Goal: Task Accomplishment & Management: Complete application form

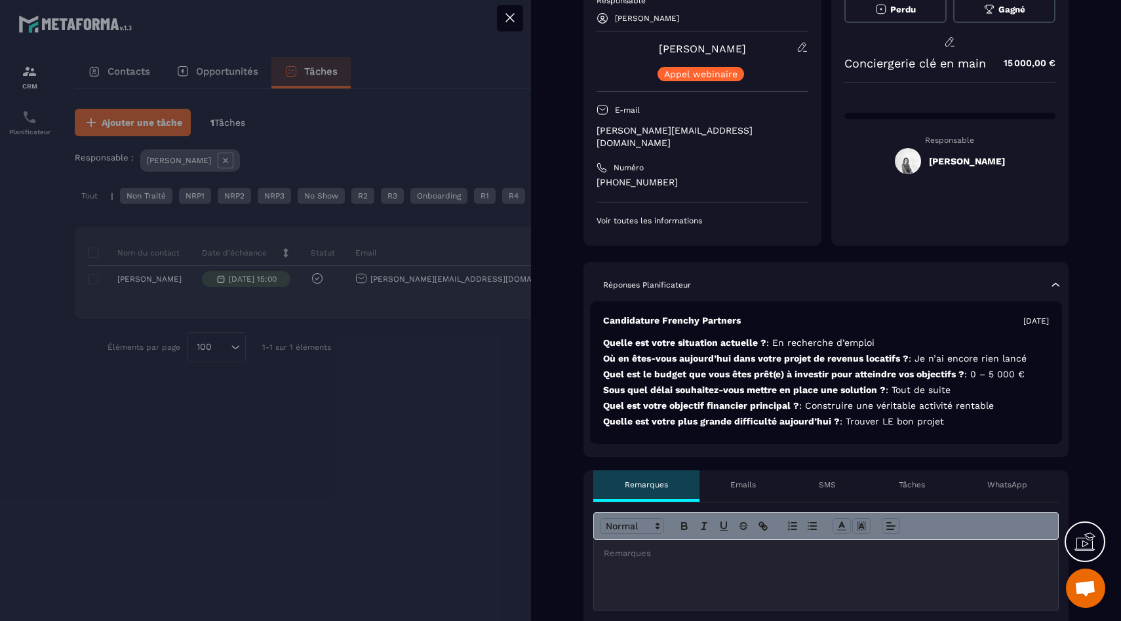
scroll to position [119, 0]
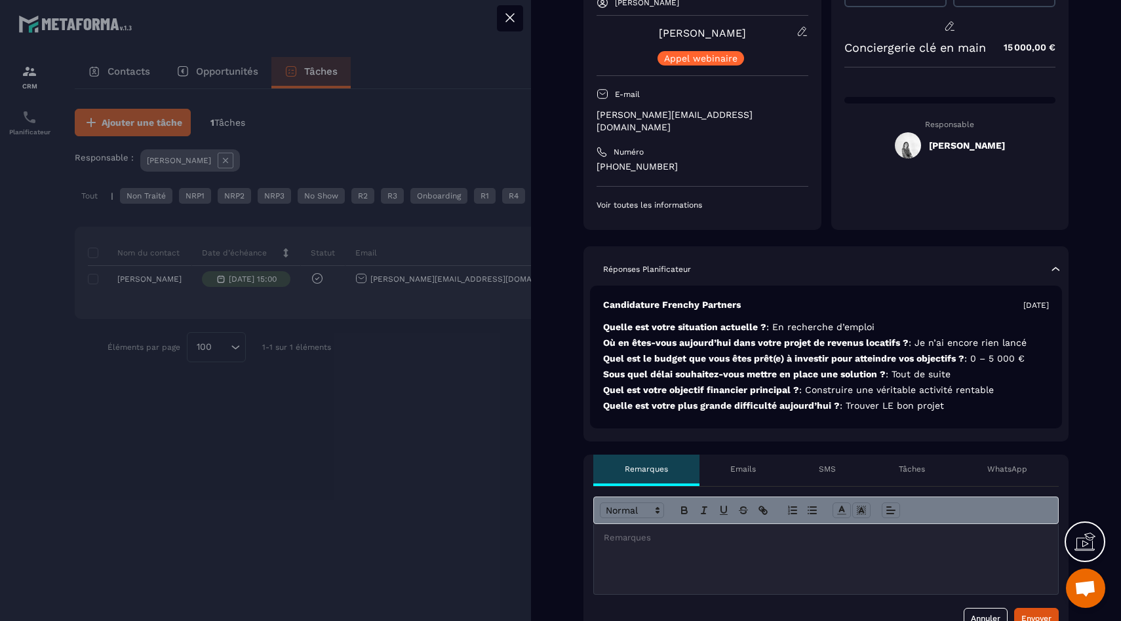
click at [668, 536] on div at bounding box center [826, 559] width 464 height 70
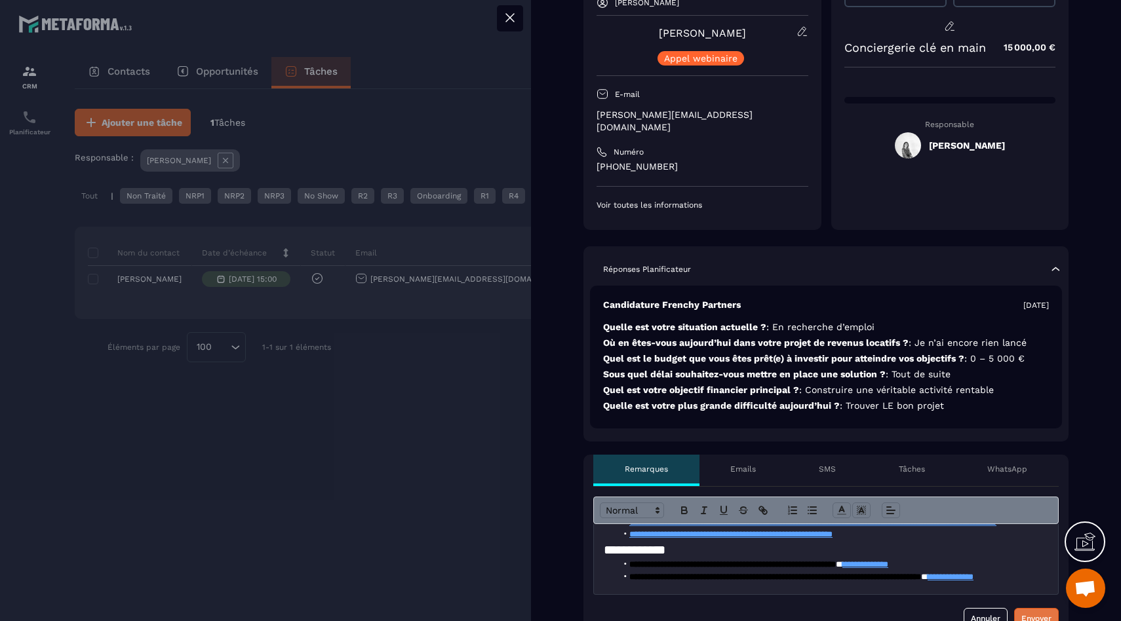
click at [1037, 608] on button "Envoyer" at bounding box center [1036, 618] width 45 height 21
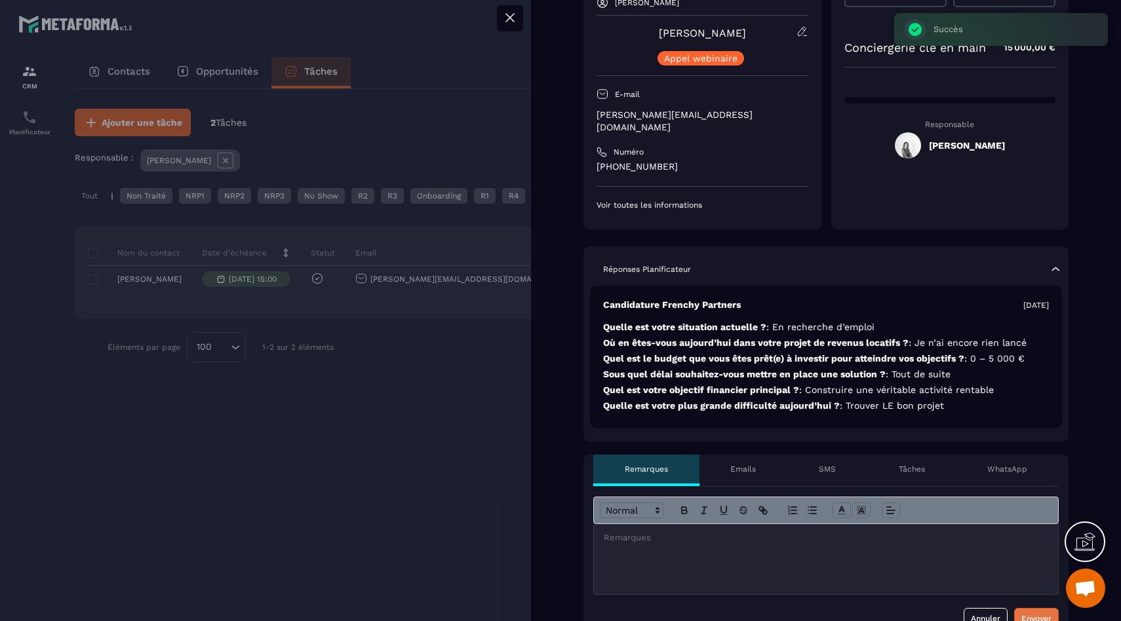
scroll to position [0, 0]
click at [439, 445] on div at bounding box center [560, 310] width 1121 height 621
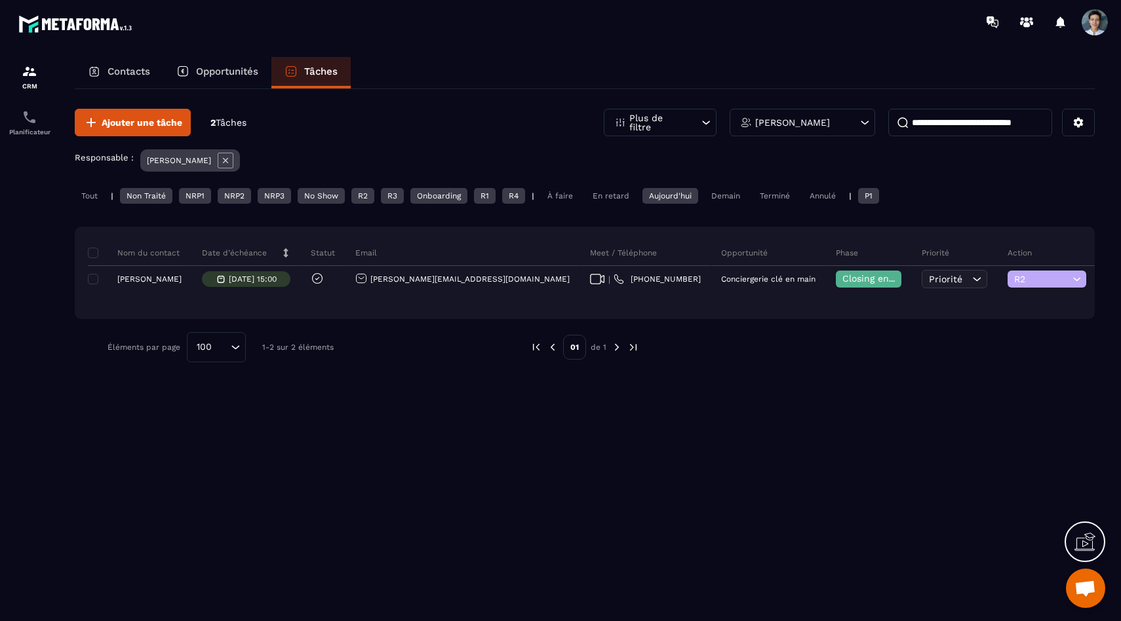
click at [90, 191] on div "Tout" at bounding box center [89, 196] width 29 height 16
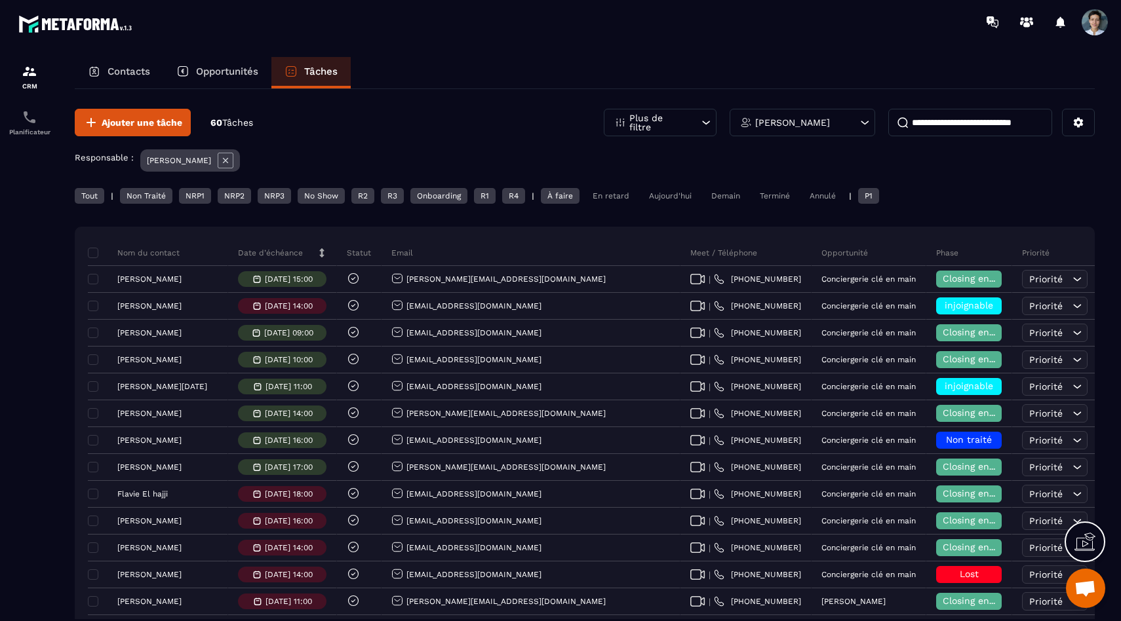
click at [146, 203] on div "Non Traité" at bounding box center [146, 196] width 52 height 16
click at [203, 193] on div "NRP1" at bounding box center [195, 196] width 32 height 16
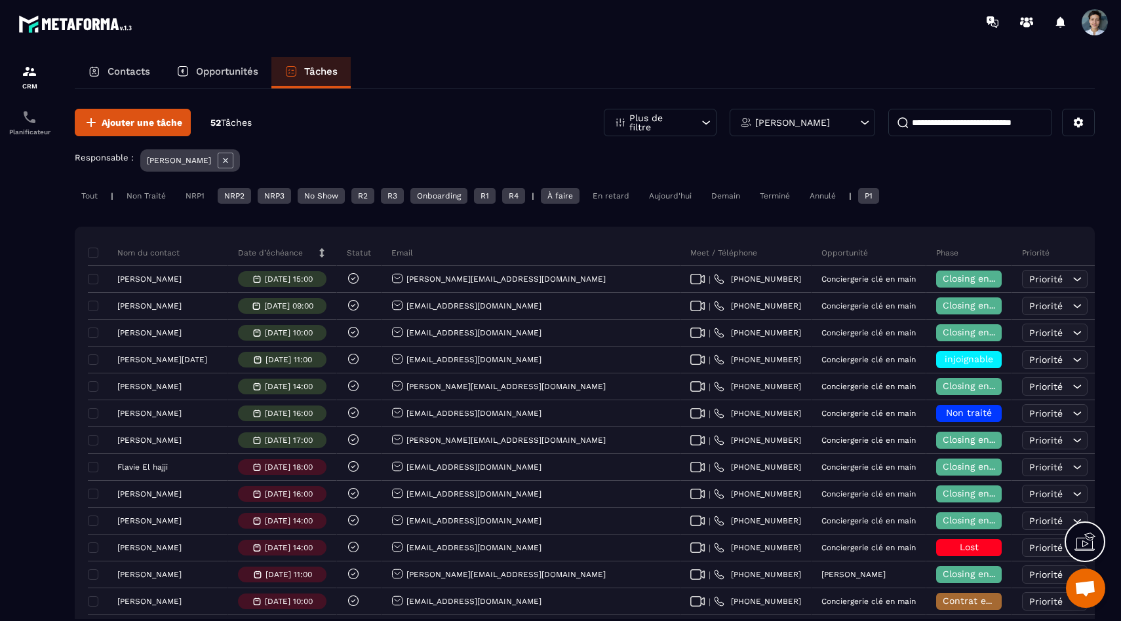
click at [231, 196] on div "NRP2" at bounding box center [234, 196] width 33 height 16
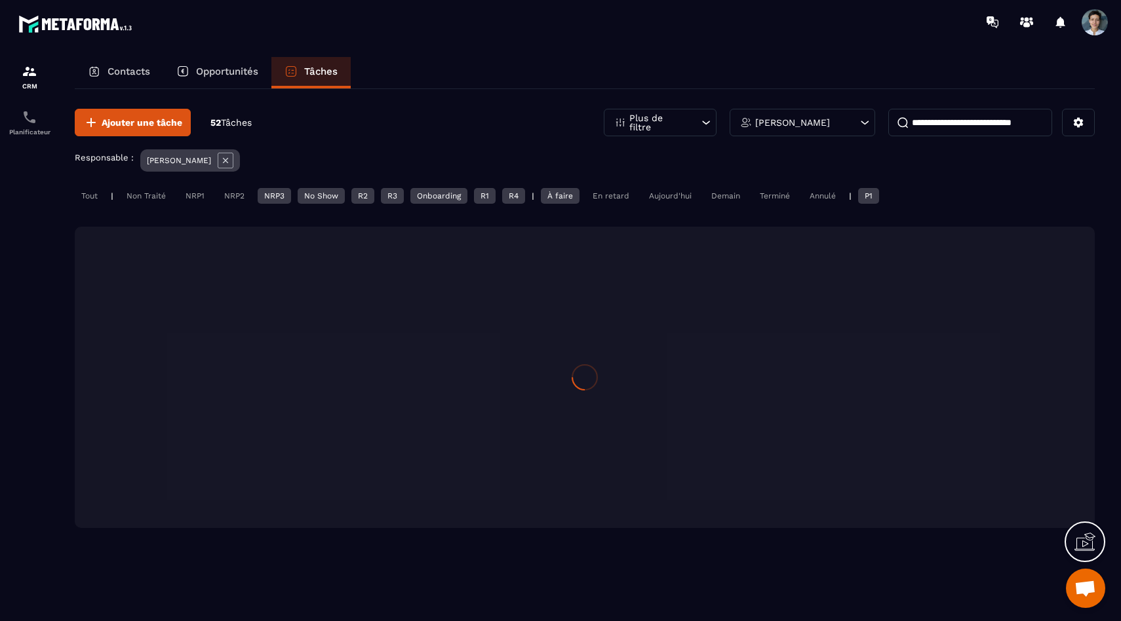
click at [275, 200] on div "NRP3" at bounding box center [274, 196] width 33 height 16
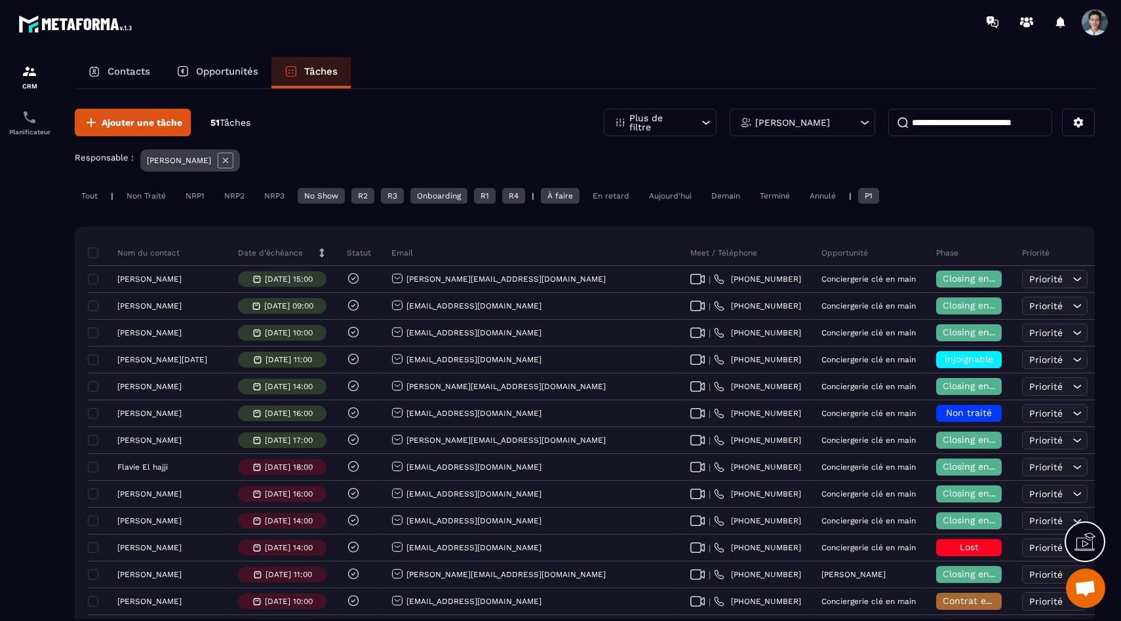
click at [324, 200] on div "No Show" at bounding box center [321, 196] width 47 height 16
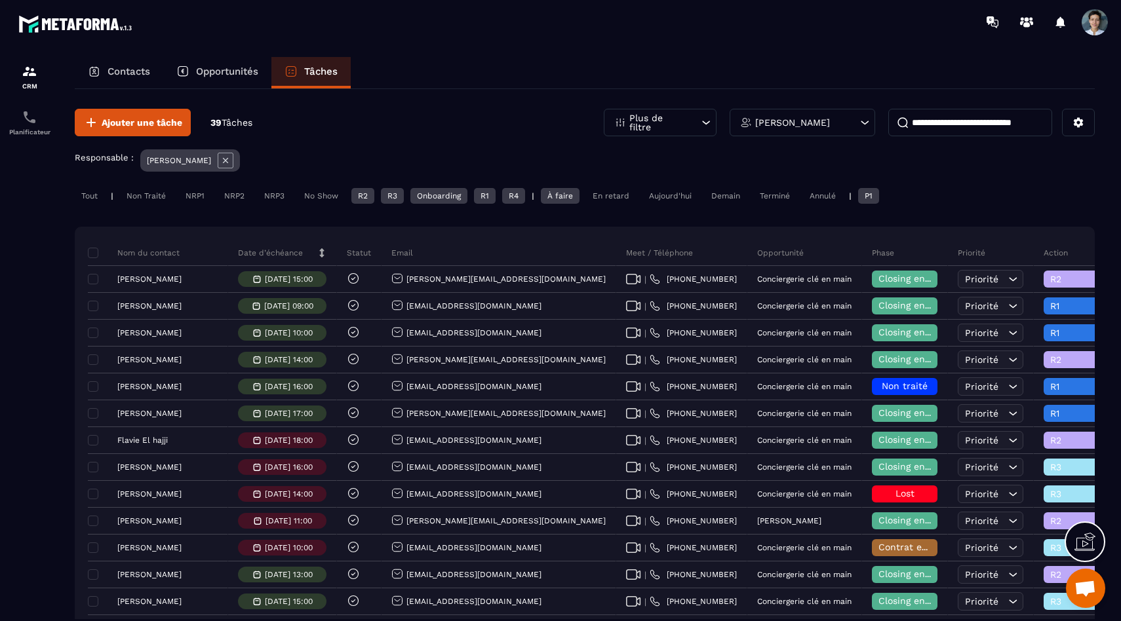
click at [462, 195] on div "Onboarding" at bounding box center [438, 196] width 57 height 16
click at [493, 195] on div "R1" at bounding box center [485, 196] width 22 height 16
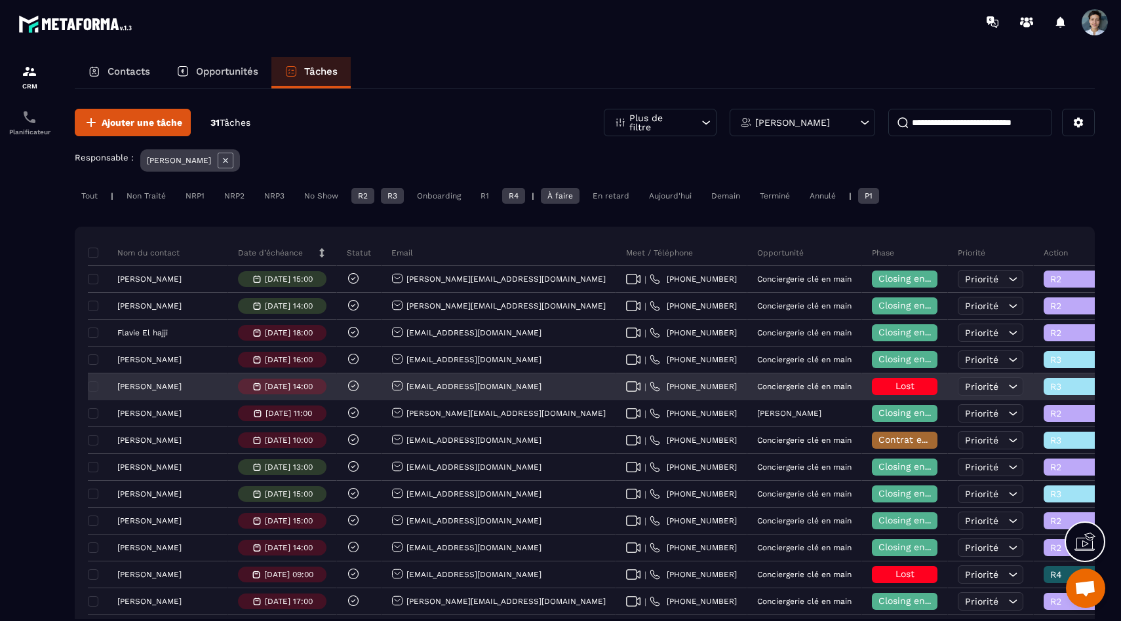
scroll to position [31, 0]
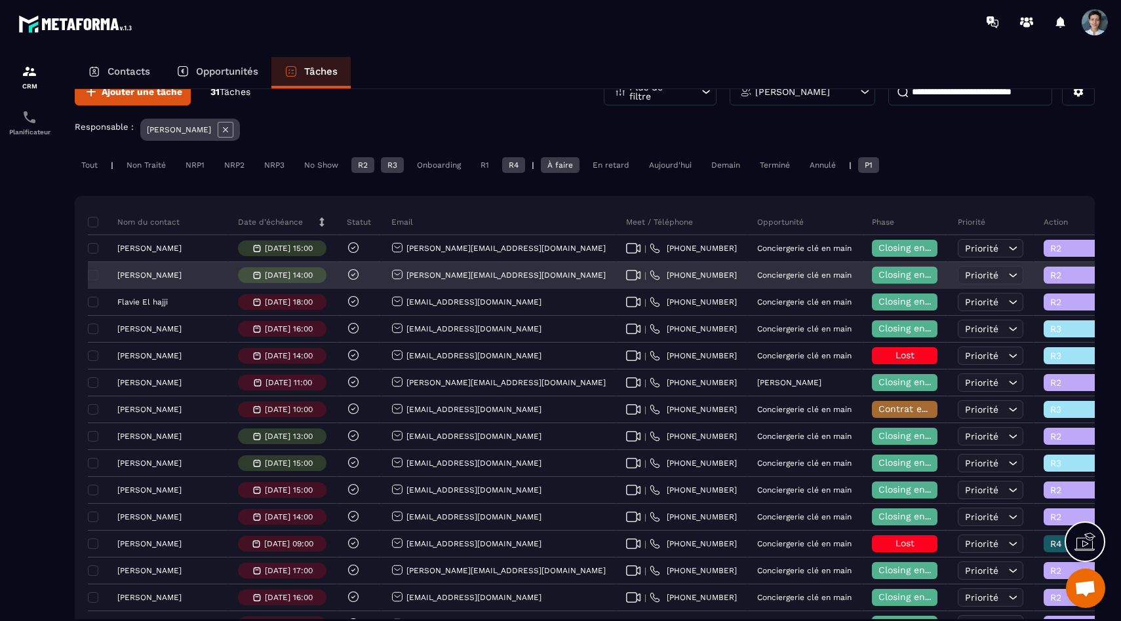
click at [164, 275] on p "[PERSON_NAME]" at bounding box center [149, 275] width 64 height 9
